Goal: Task Accomplishment & Management: Use online tool/utility

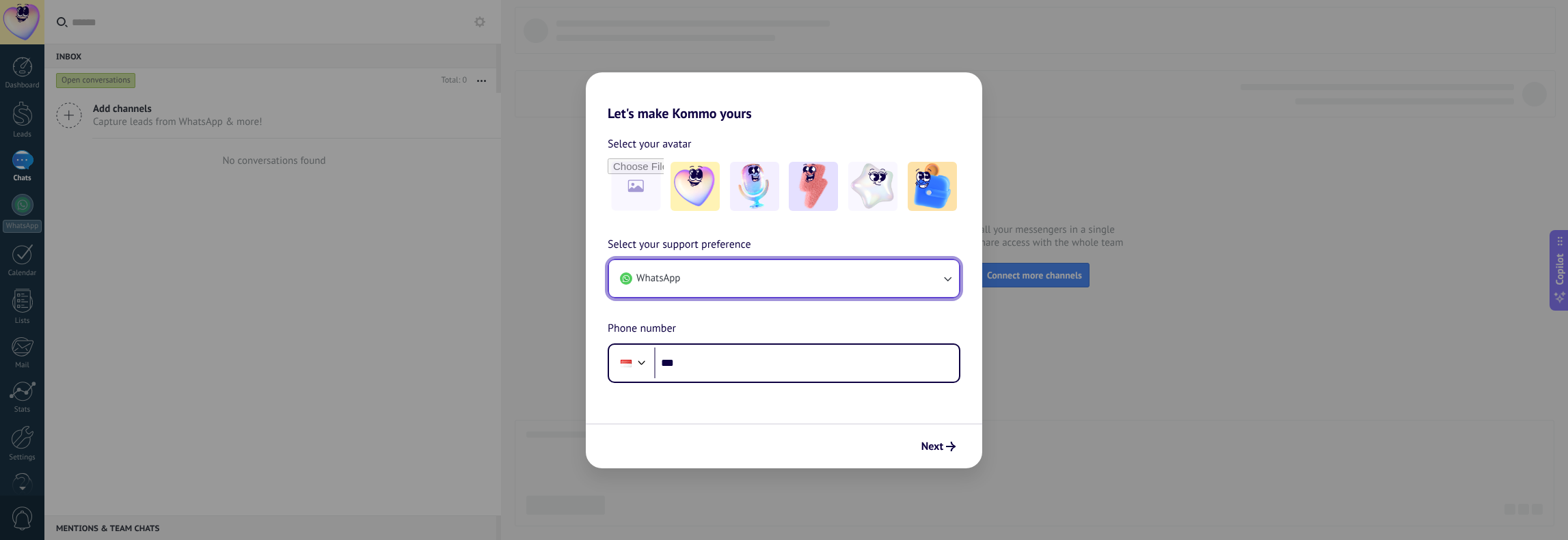
click at [706, 285] on button "WhatsApp" at bounding box center [783, 279] width 350 height 37
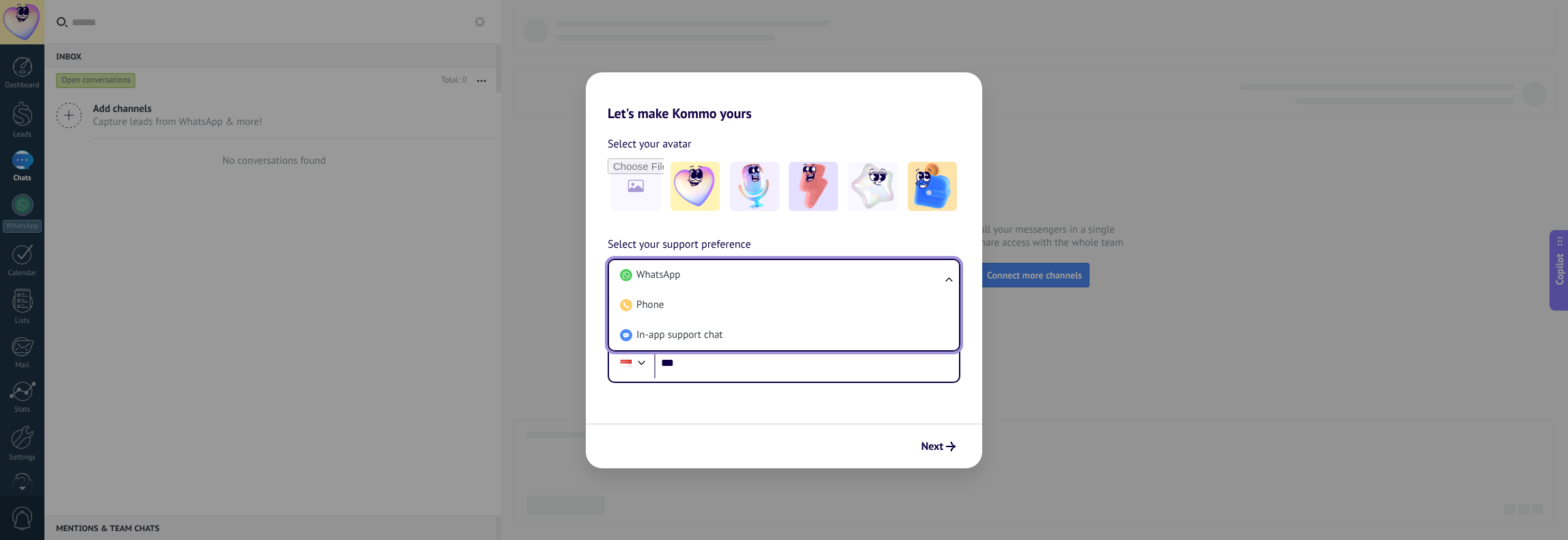
click at [723, 244] on span "Select your support preference" at bounding box center [679, 245] width 144 height 18
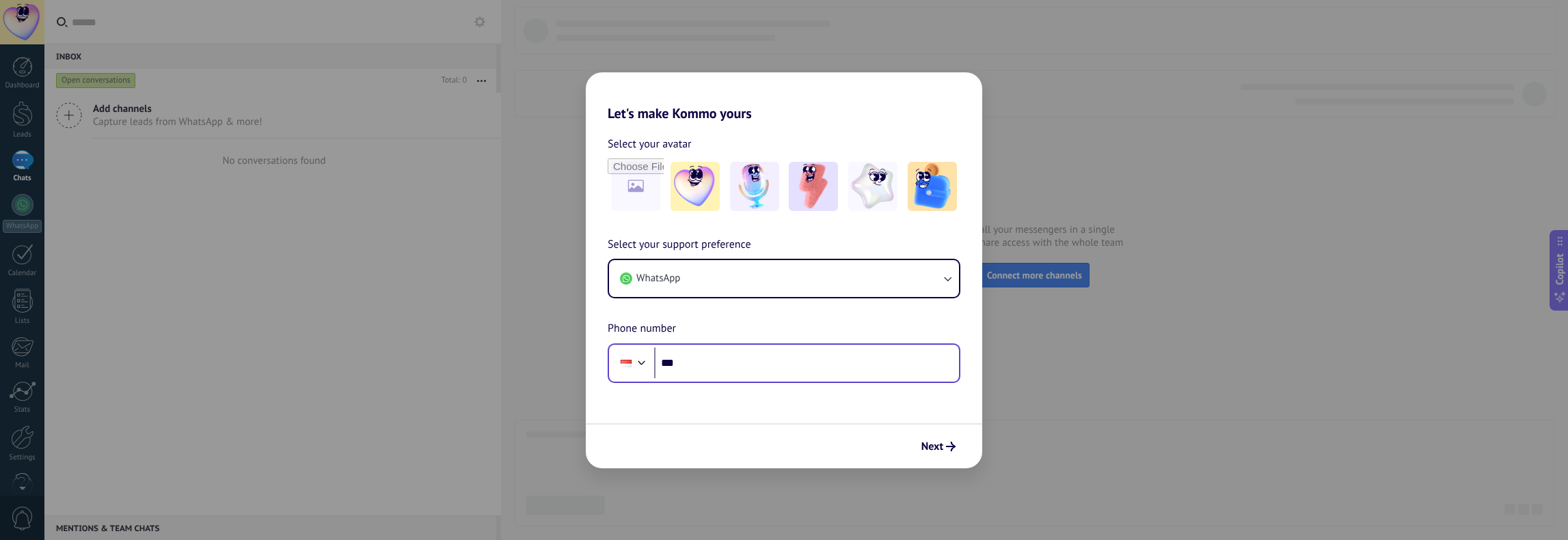
click at [642, 351] on div at bounding box center [632, 363] width 37 height 28
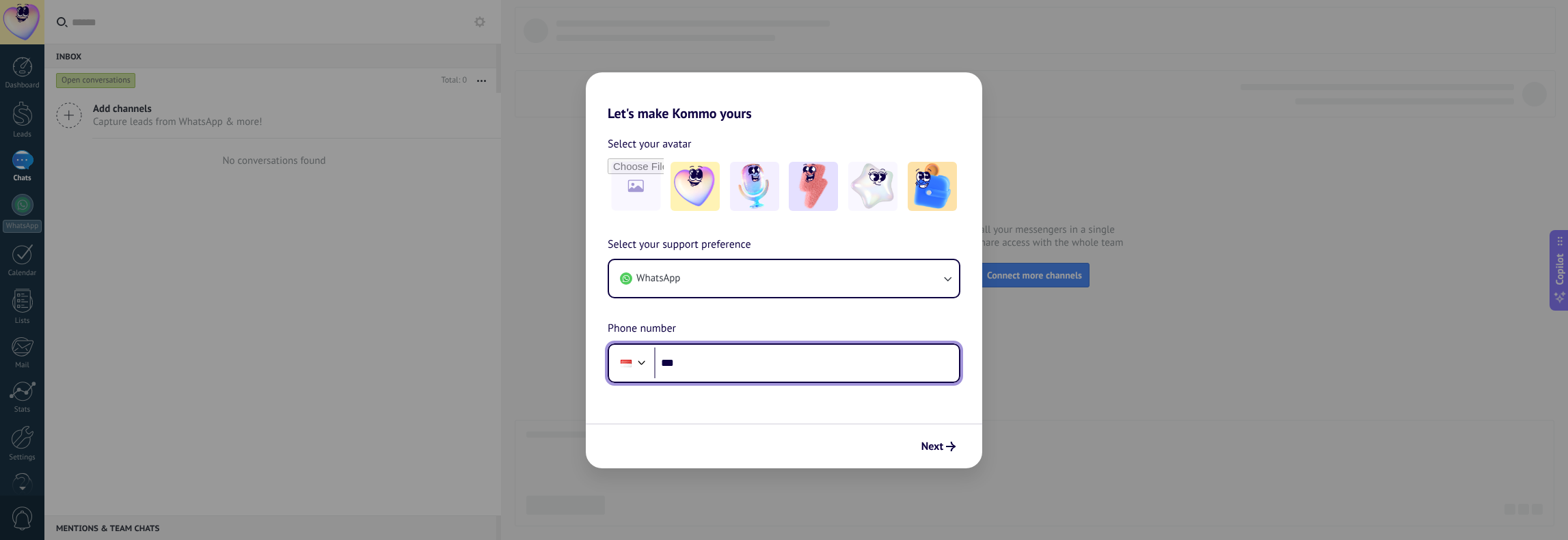
click at [644, 361] on div at bounding box center [642, 361] width 16 height 16
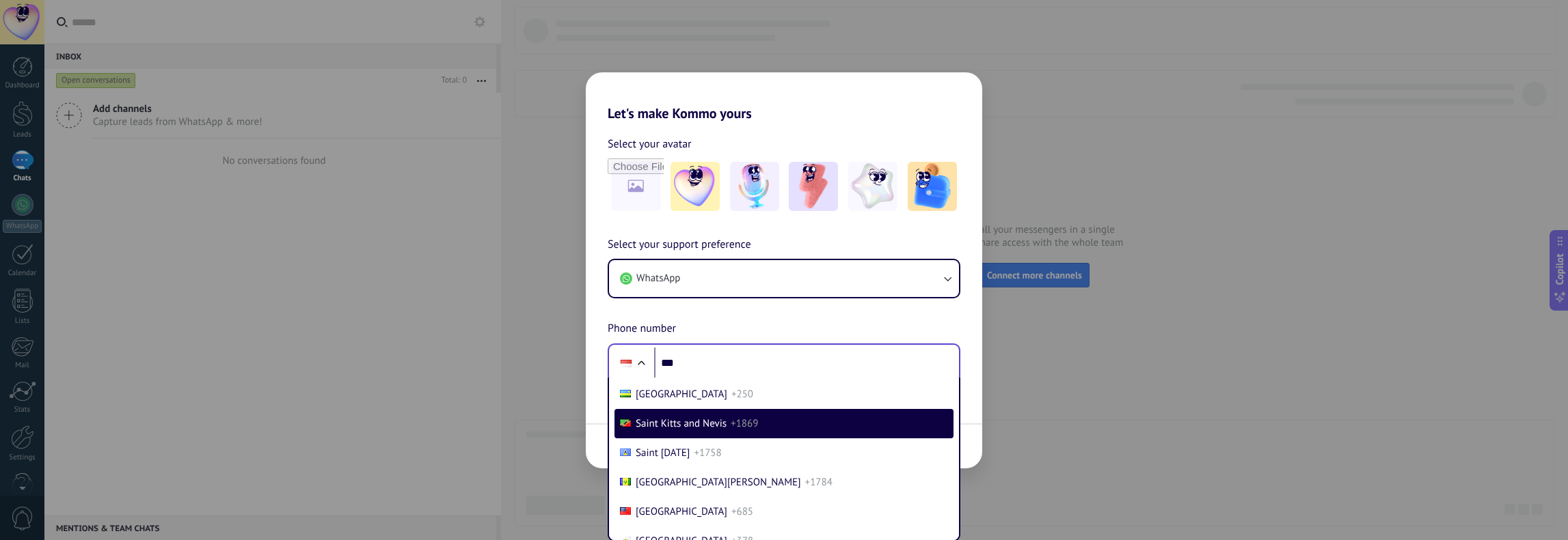
scroll to position [4933, 0]
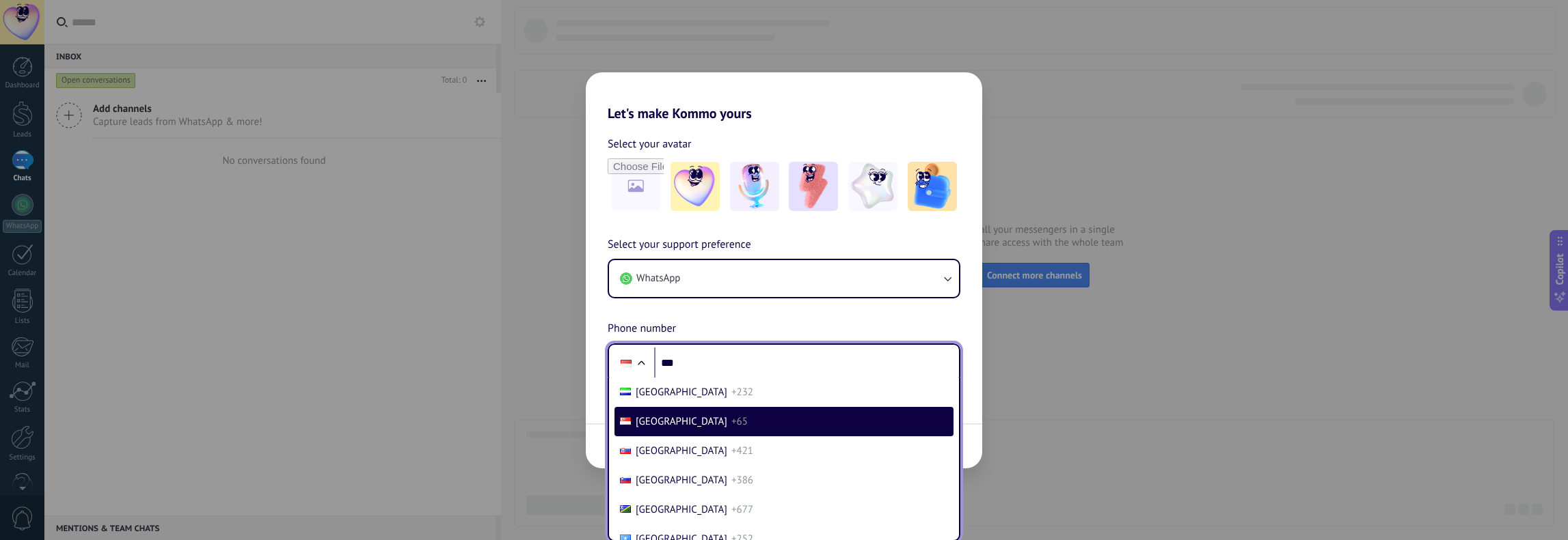
click at [712, 436] on li "Singapore +65" at bounding box center [784, 421] width 339 height 29
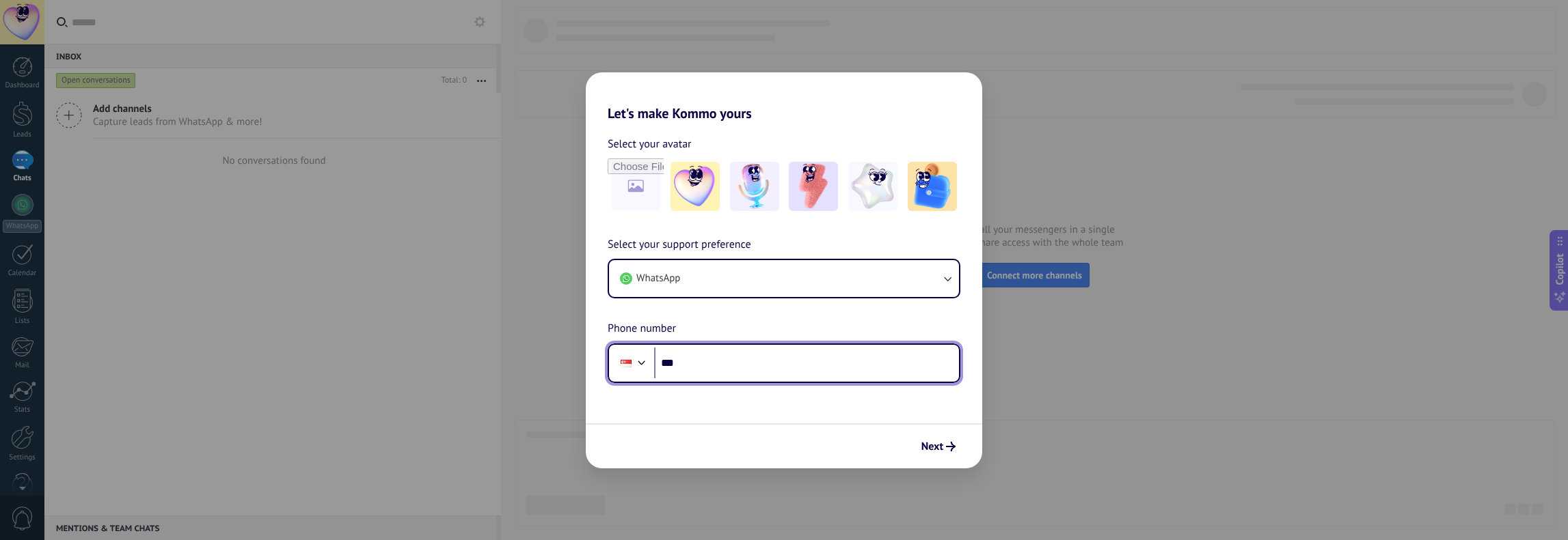
click at [722, 363] on input "***" at bounding box center [807, 364] width 305 height 31
type input "**********"
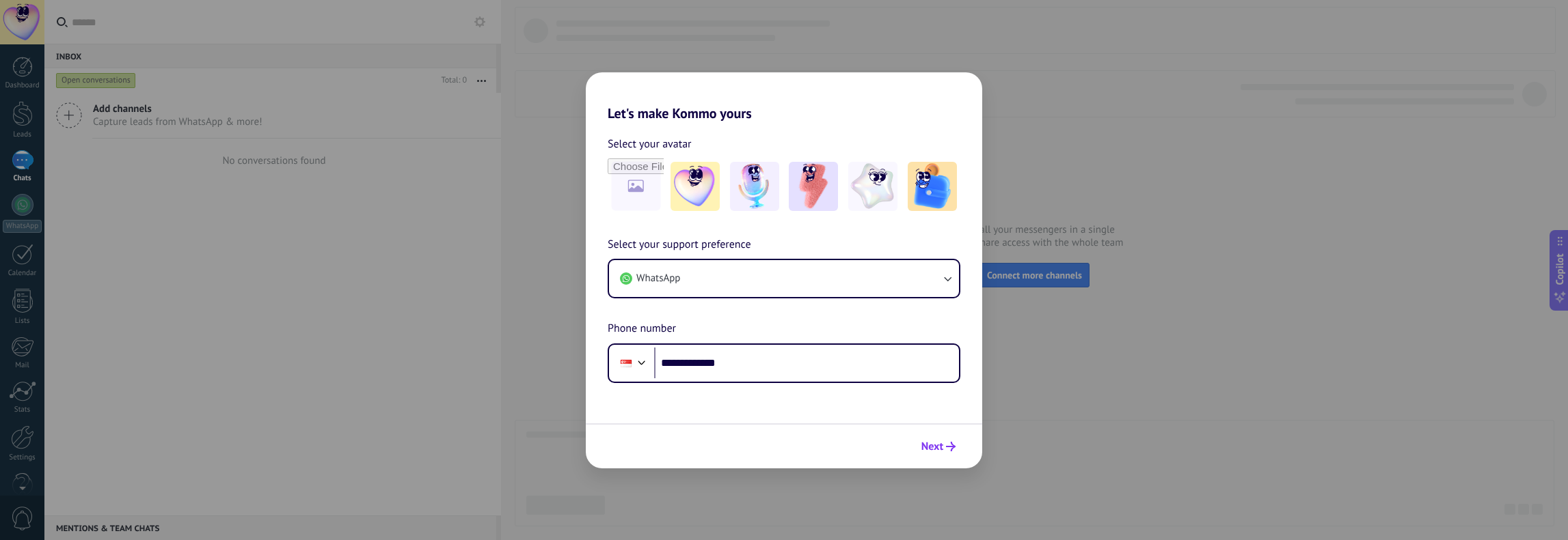
click at [781, 443] on span "Next" at bounding box center [932, 446] width 22 height 9
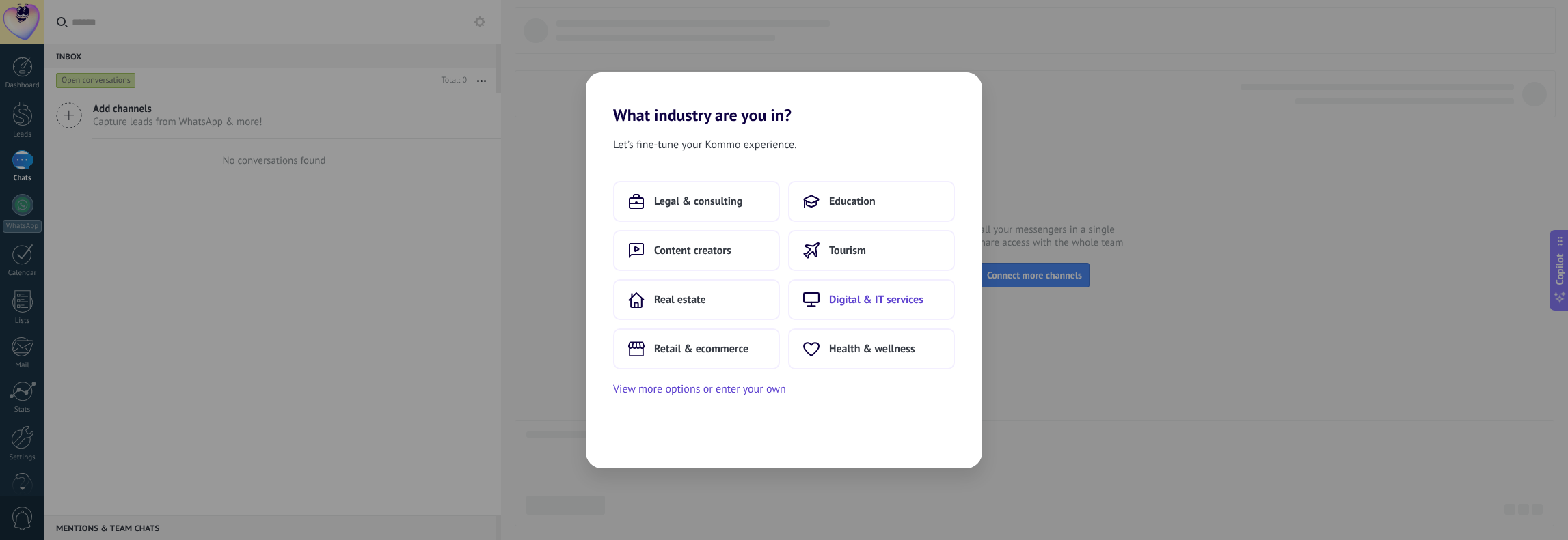
click at [781, 307] on button "Digital & IT services" at bounding box center [872, 300] width 167 height 41
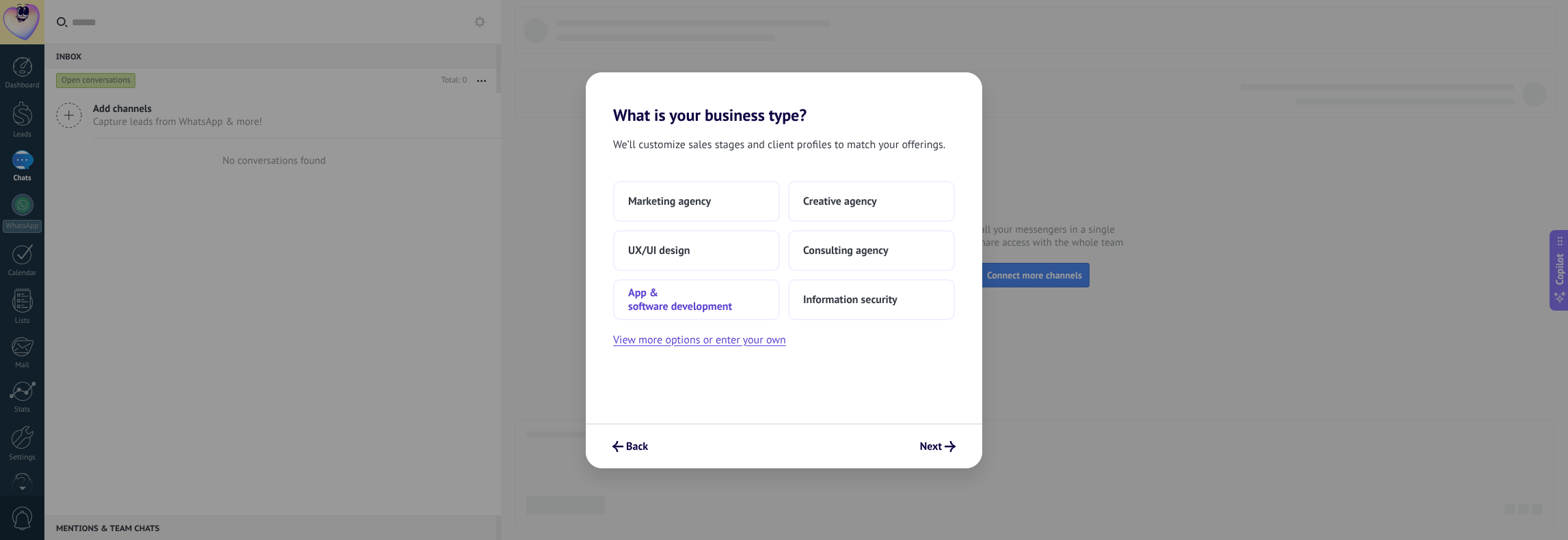
click at [716, 290] on span "App & software development" at bounding box center [696, 300] width 137 height 27
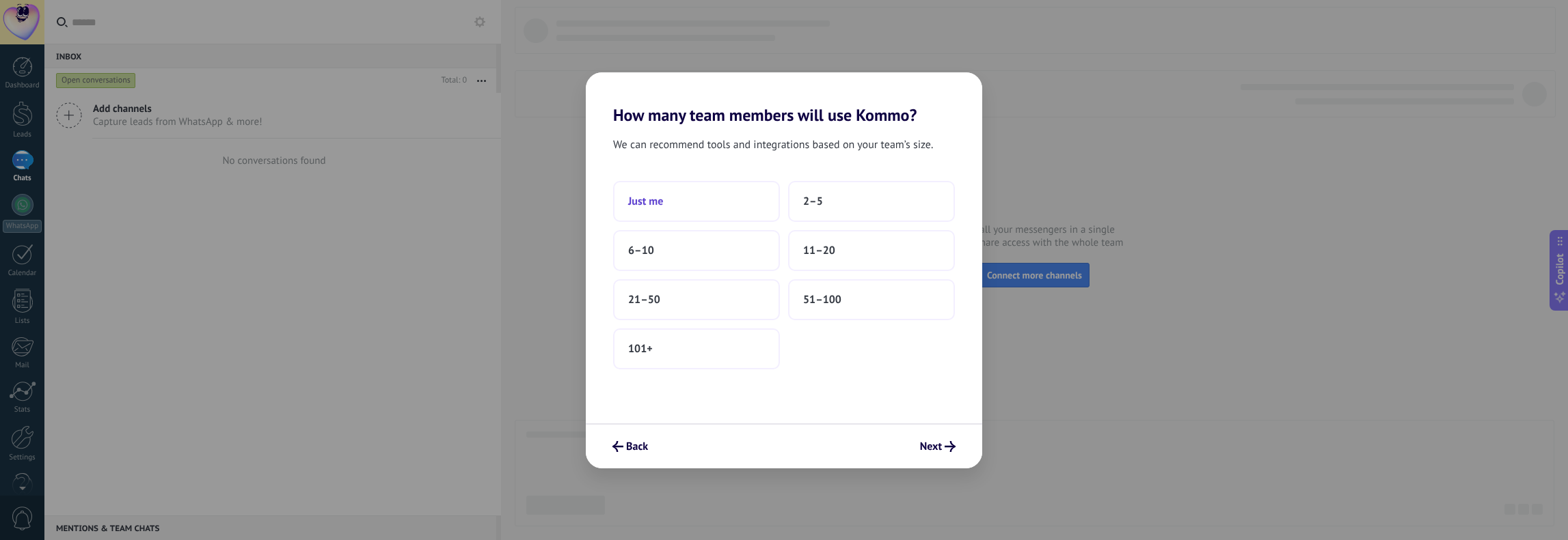
click at [706, 203] on button "Just me" at bounding box center [696, 201] width 167 height 41
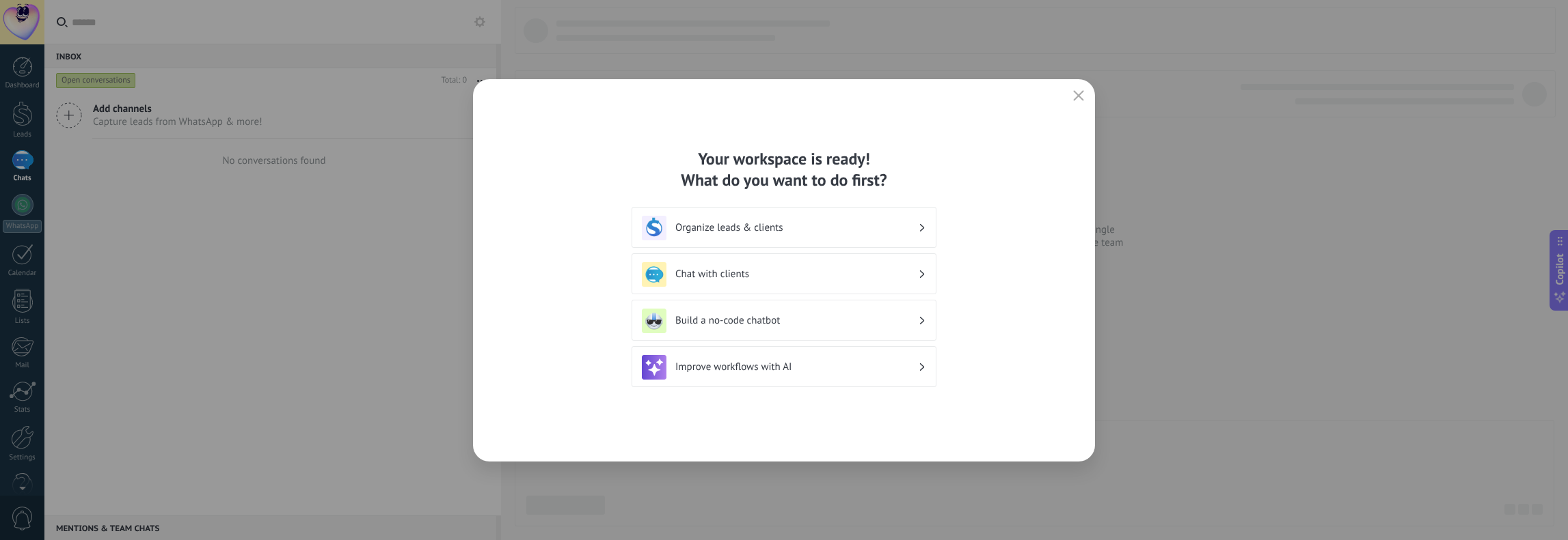
click at [781, 231] on h3 "Organize leads & clients" at bounding box center [796, 228] width 243 height 13
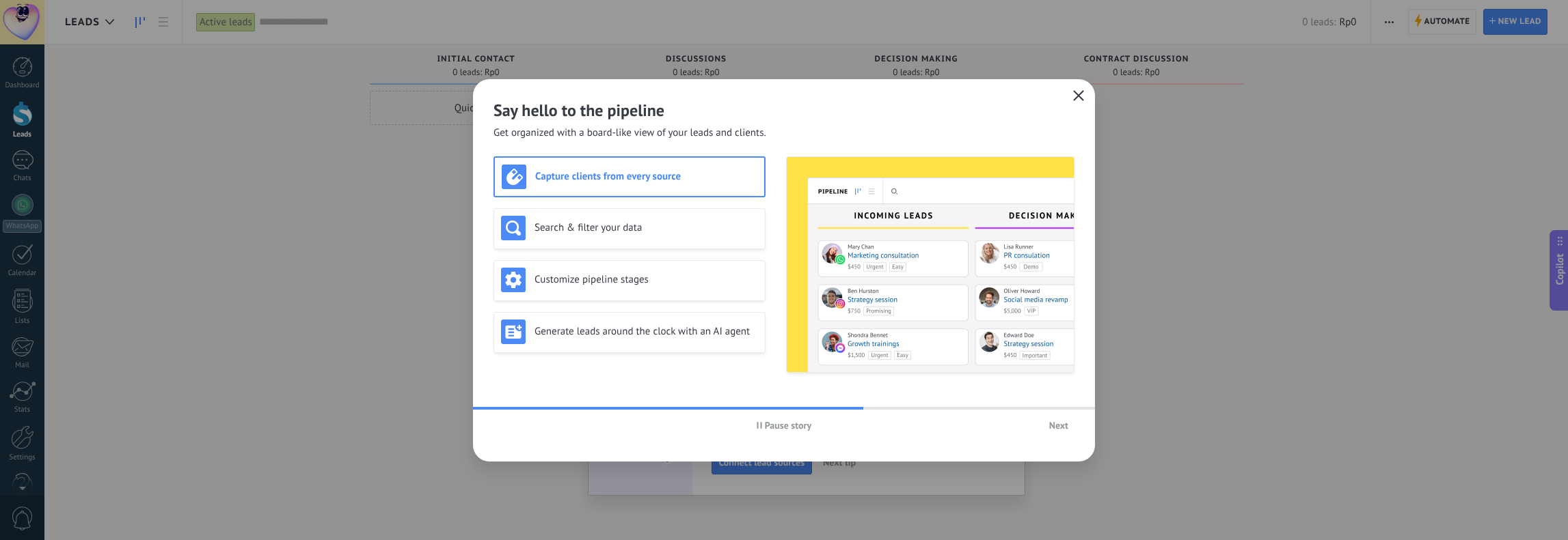
click at [781, 95] on icon "button" at bounding box center [1078, 95] width 11 height 11
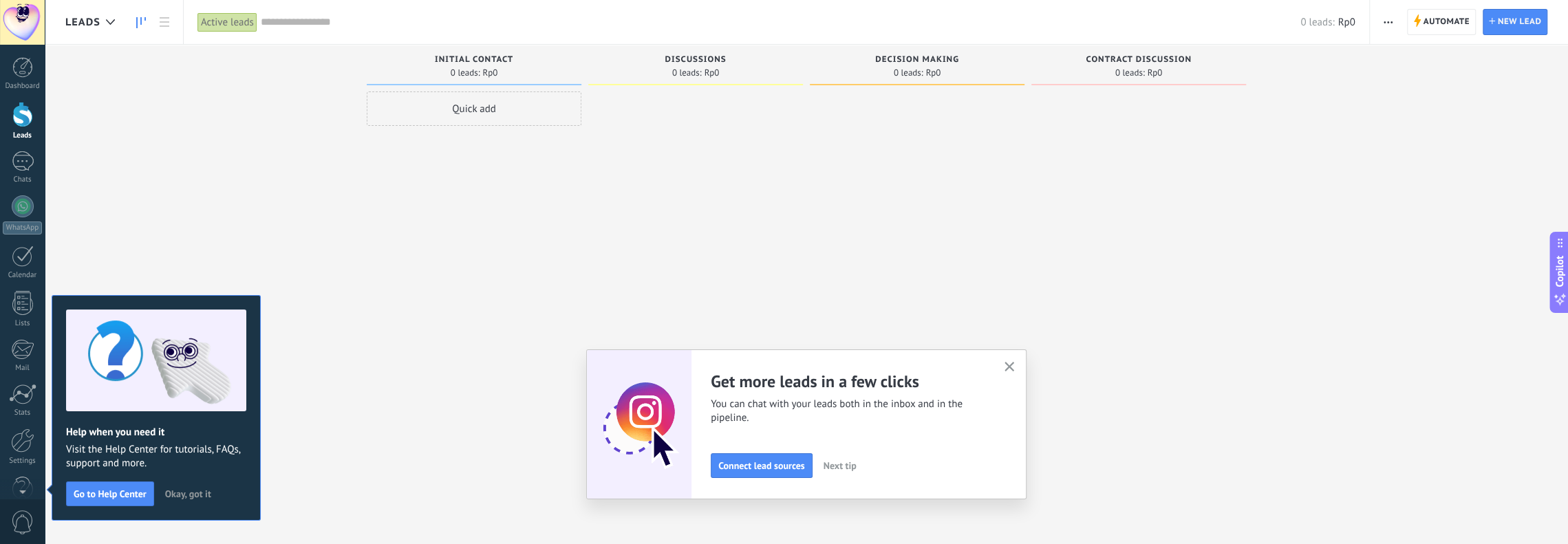
click at [175, 494] on span "Okay, got it" at bounding box center [188, 493] width 46 height 9
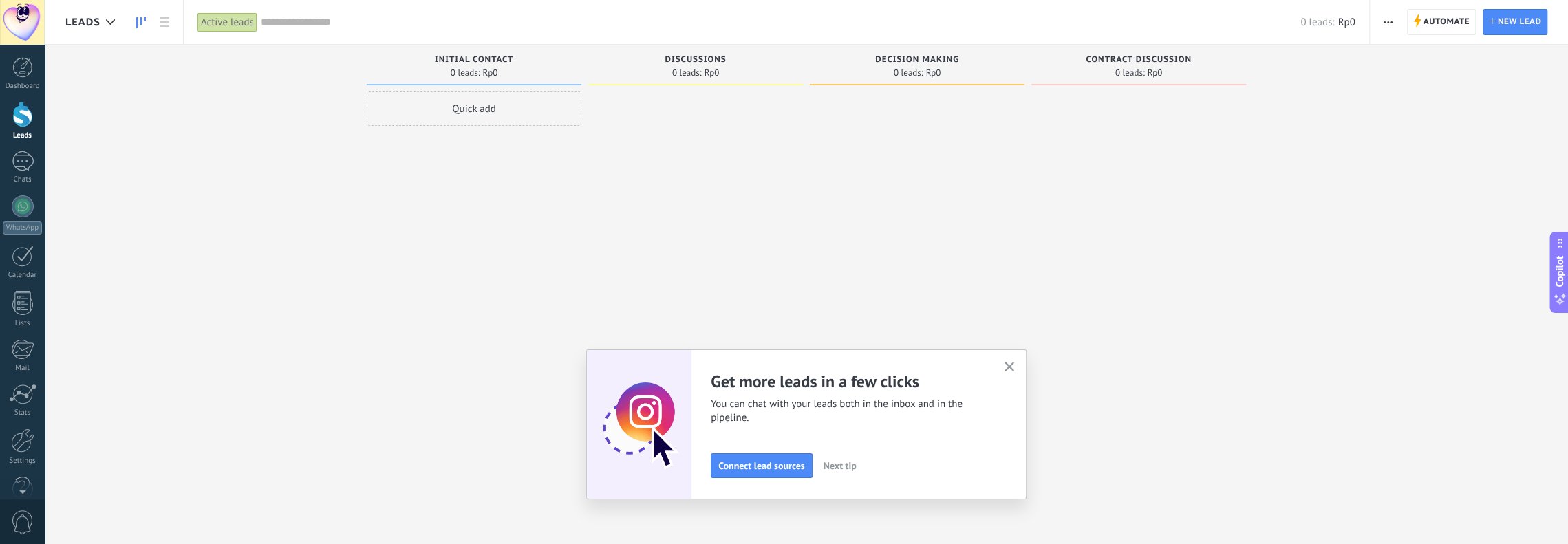
click at [787, 366] on use "button" at bounding box center [1009, 367] width 10 height 10
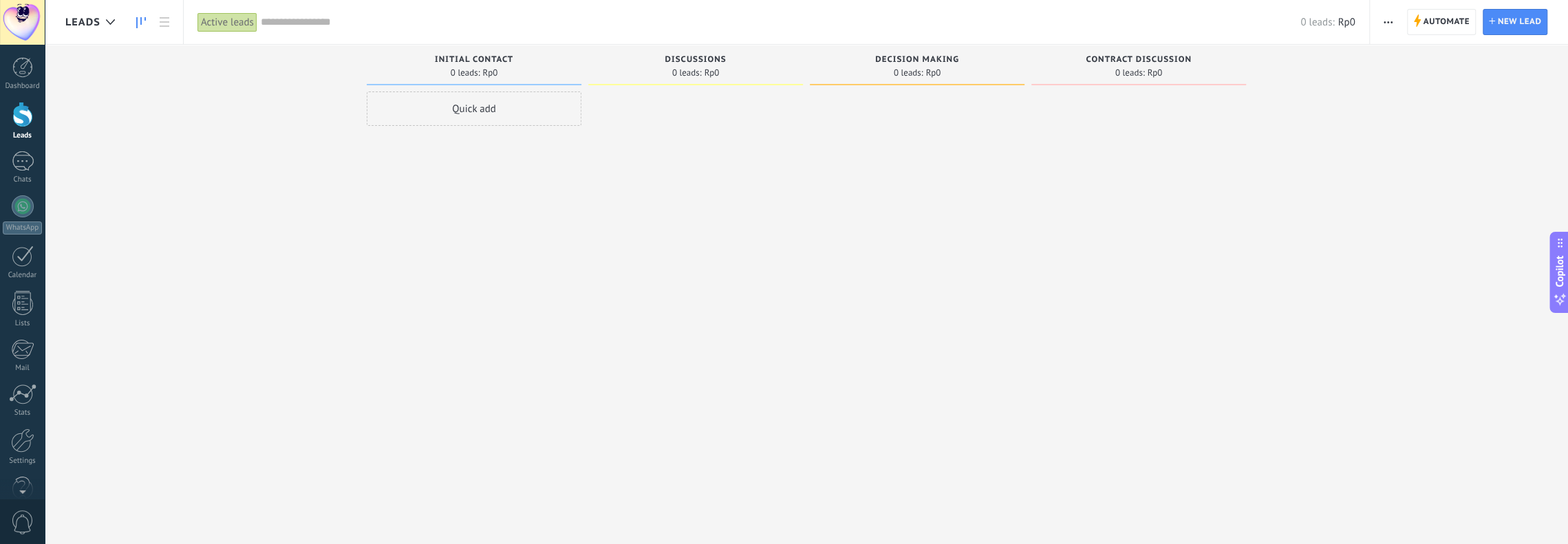
click at [500, 110] on div "Quick add" at bounding box center [474, 109] width 214 height 34
click at [422, 292] on span "Cancel" at bounding box center [428, 292] width 27 height 12
click at [787, 28] on span "Automate" at bounding box center [1447, 22] width 46 height 25
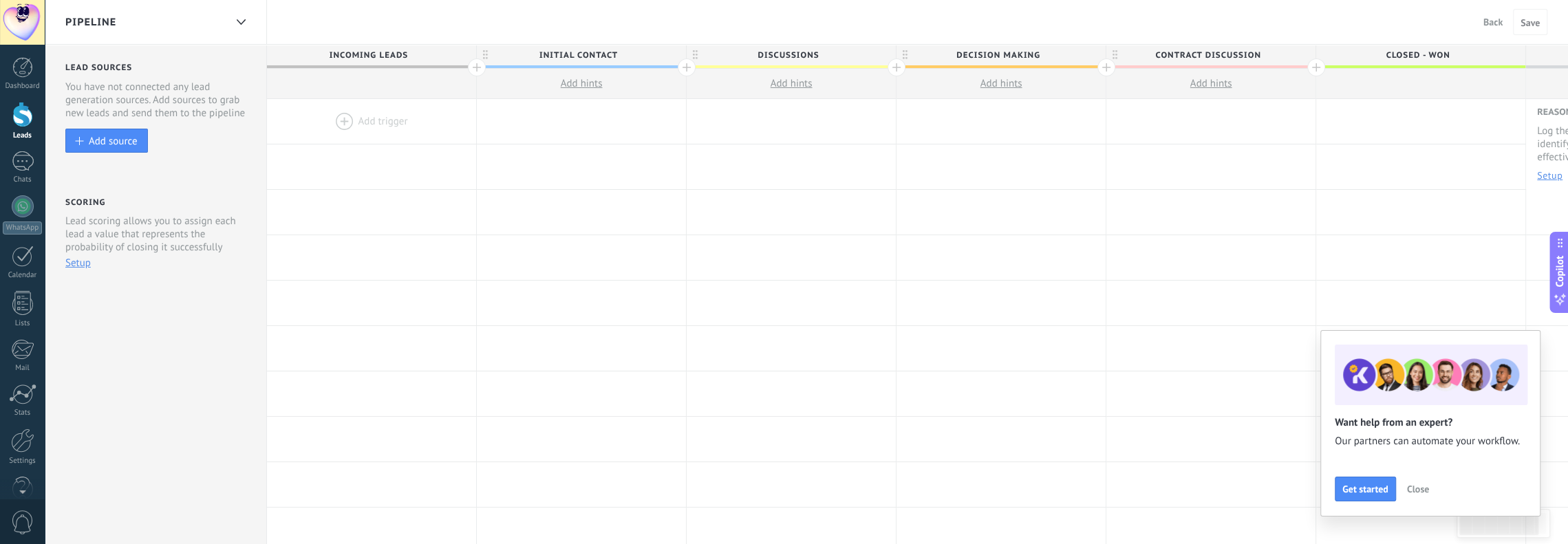
click at [787, 488] on span "Close" at bounding box center [1418, 489] width 22 height 9
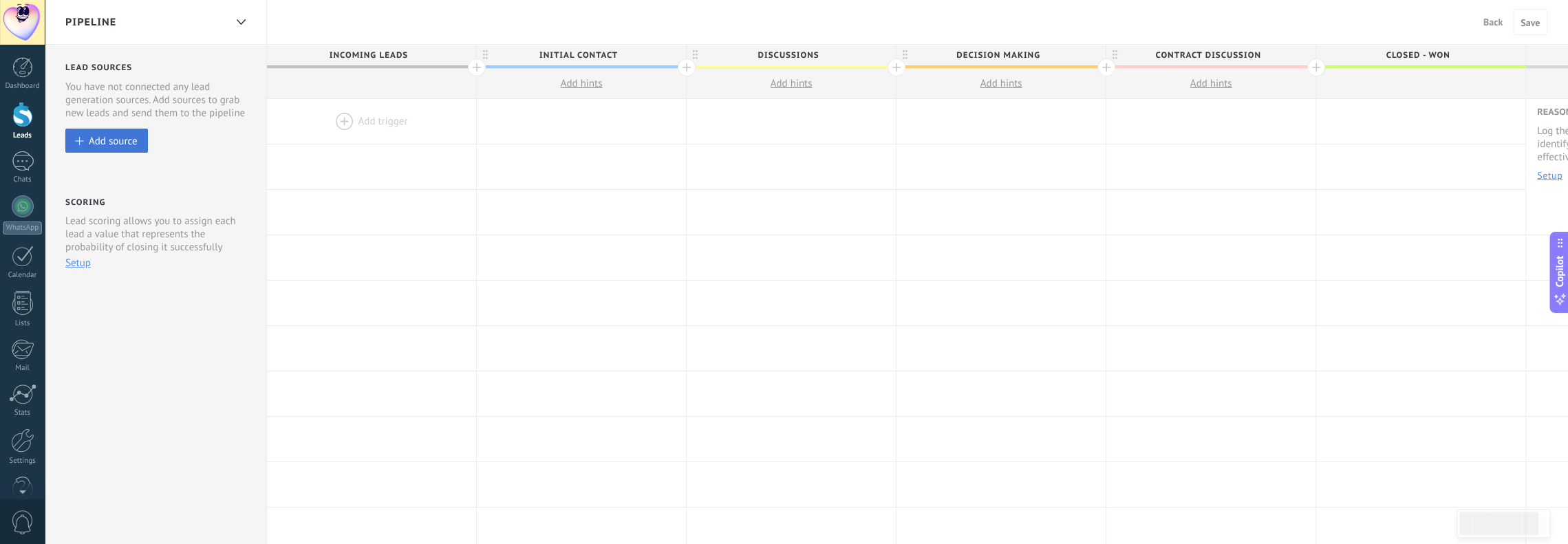
click at [108, 146] on div "Add source" at bounding box center [113, 140] width 49 height 11
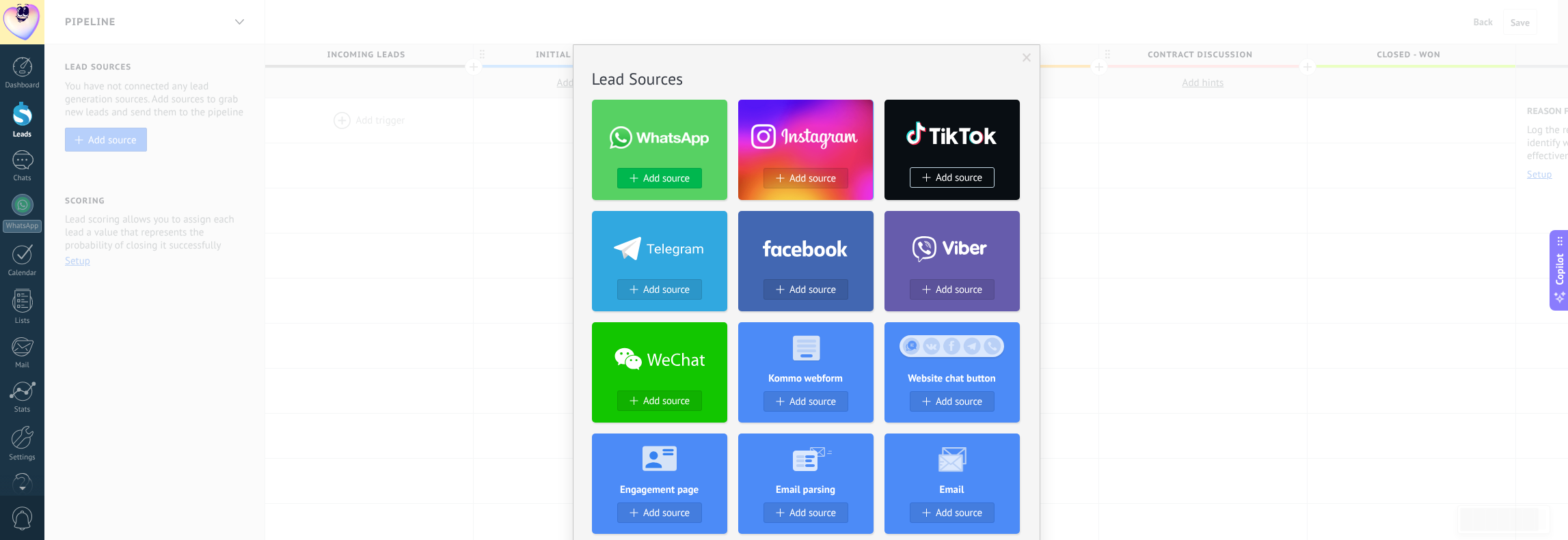
click at [645, 169] on button "Add source" at bounding box center [659, 178] width 85 height 21
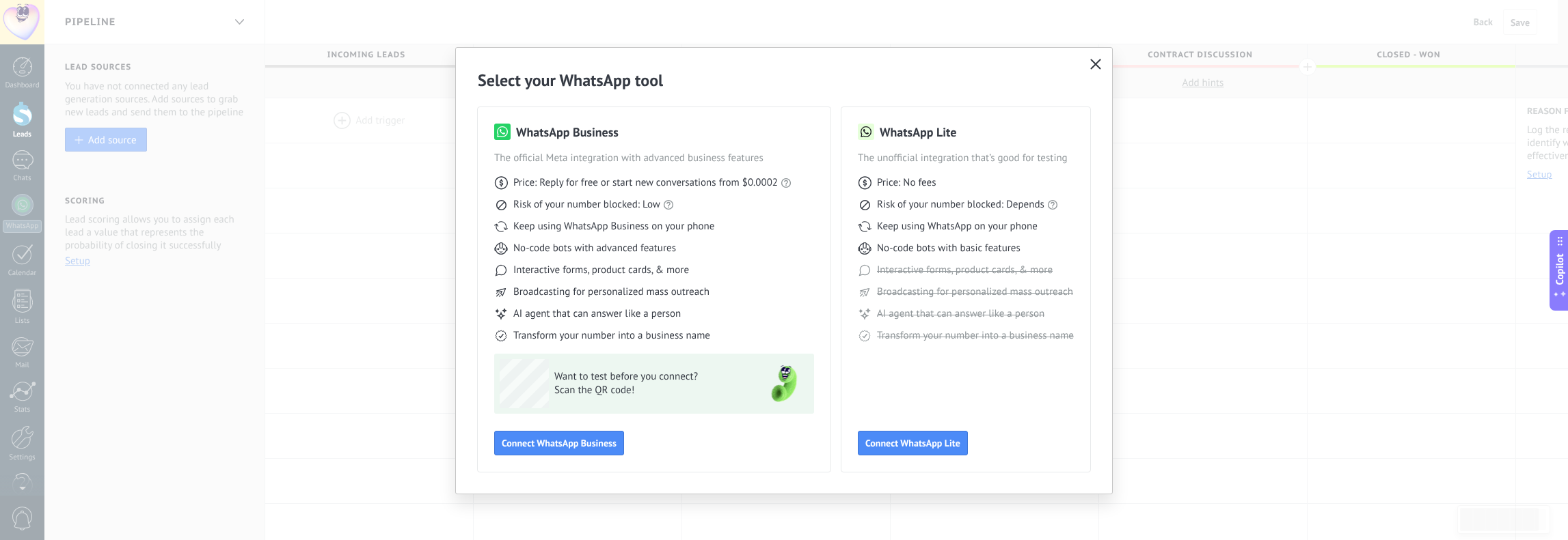
click at [781, 62] on icon "button" at bounding box center [1095, 64] width 11 height 11
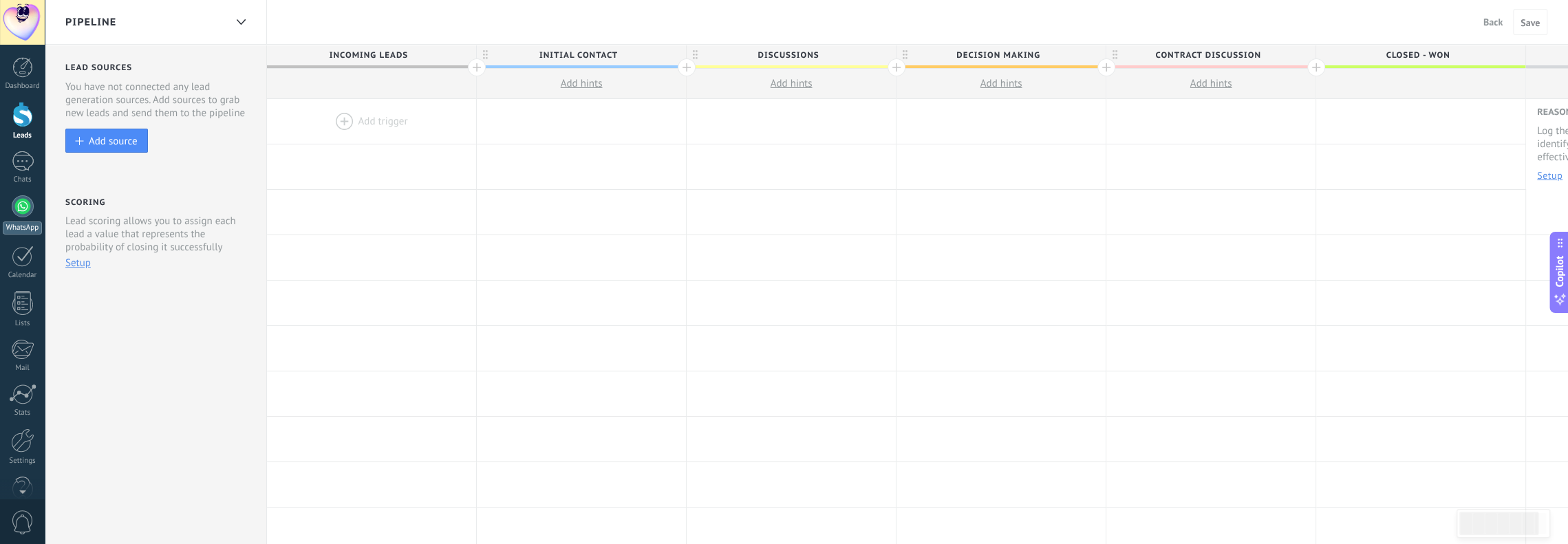
click at [9, 209] on link "WhatsApp" at bounding box center [22, 215] width 44 height 39
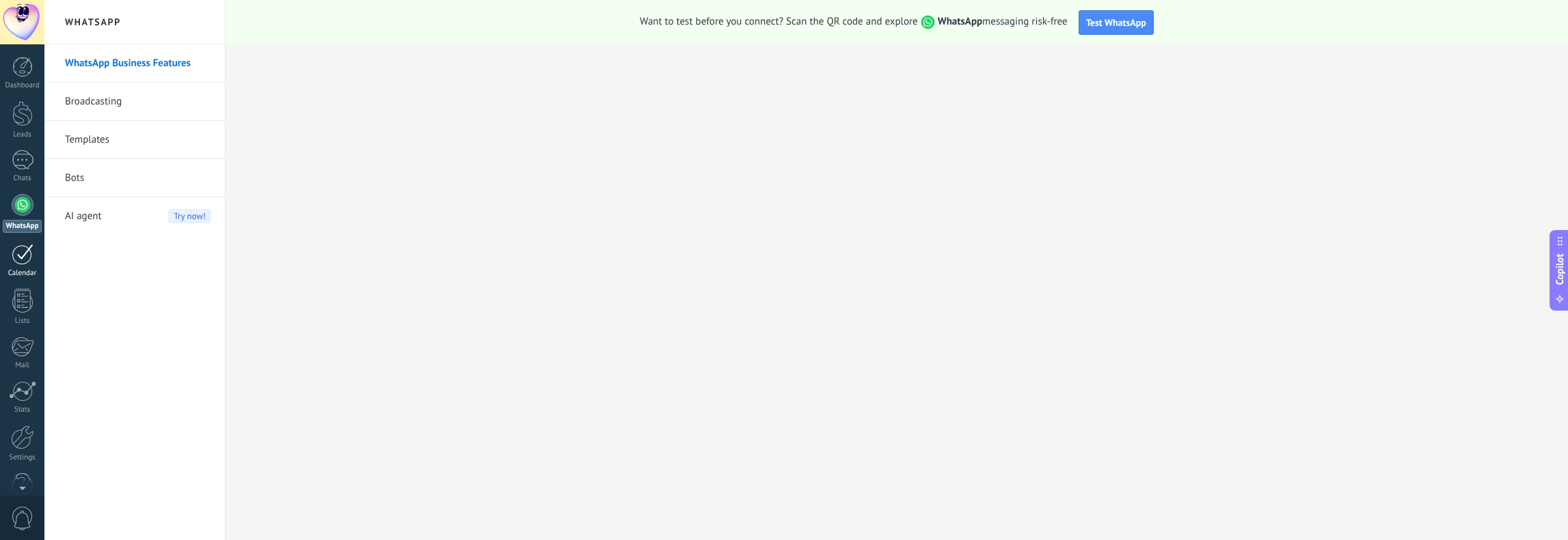
click at [3, 270] on div "Calendar" at bounding box center [23, 273] width 40 height 9
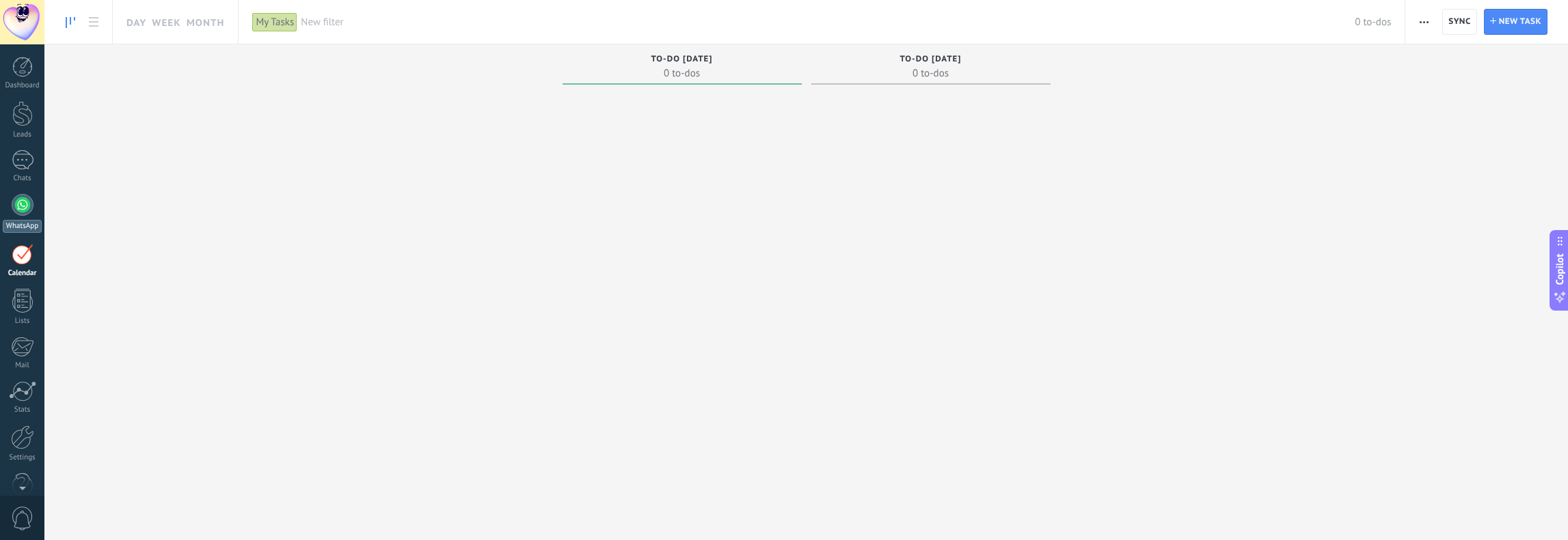
click at [28, 207] on div at bounding box center [22, 205] width 22 height 22
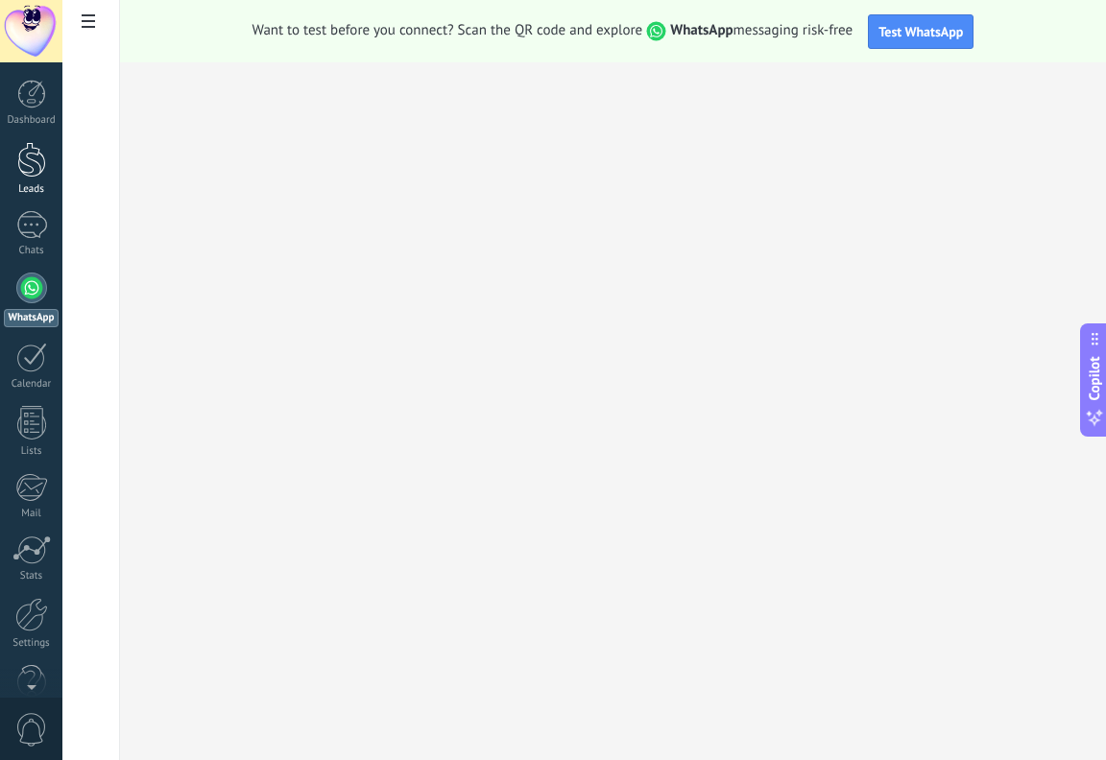
click at [13, 153] on link "Leads" at bounding box center [31, 169] width 62 height 54
